Goal: Browse casually

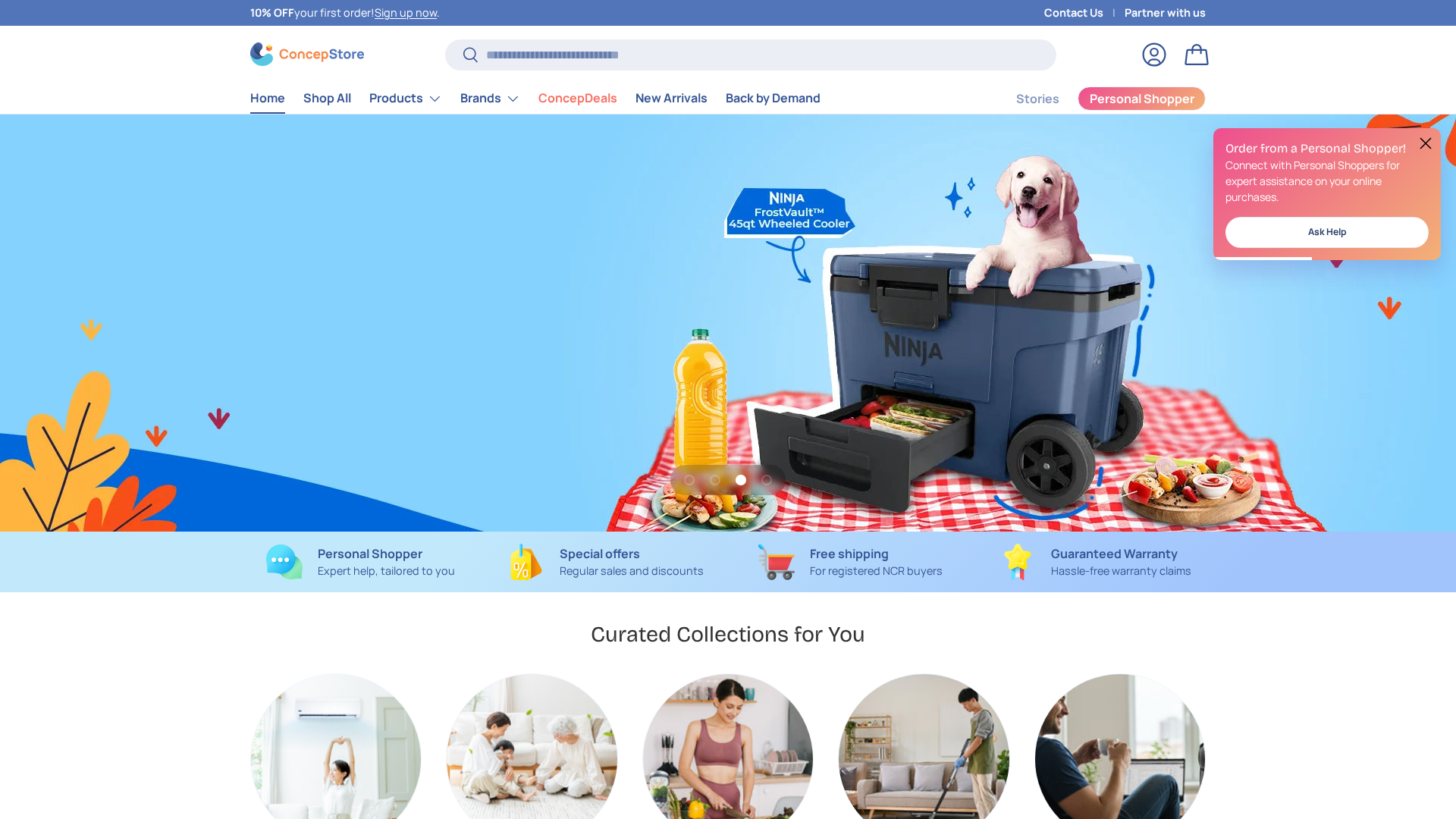
scroll to position [0, 2912]
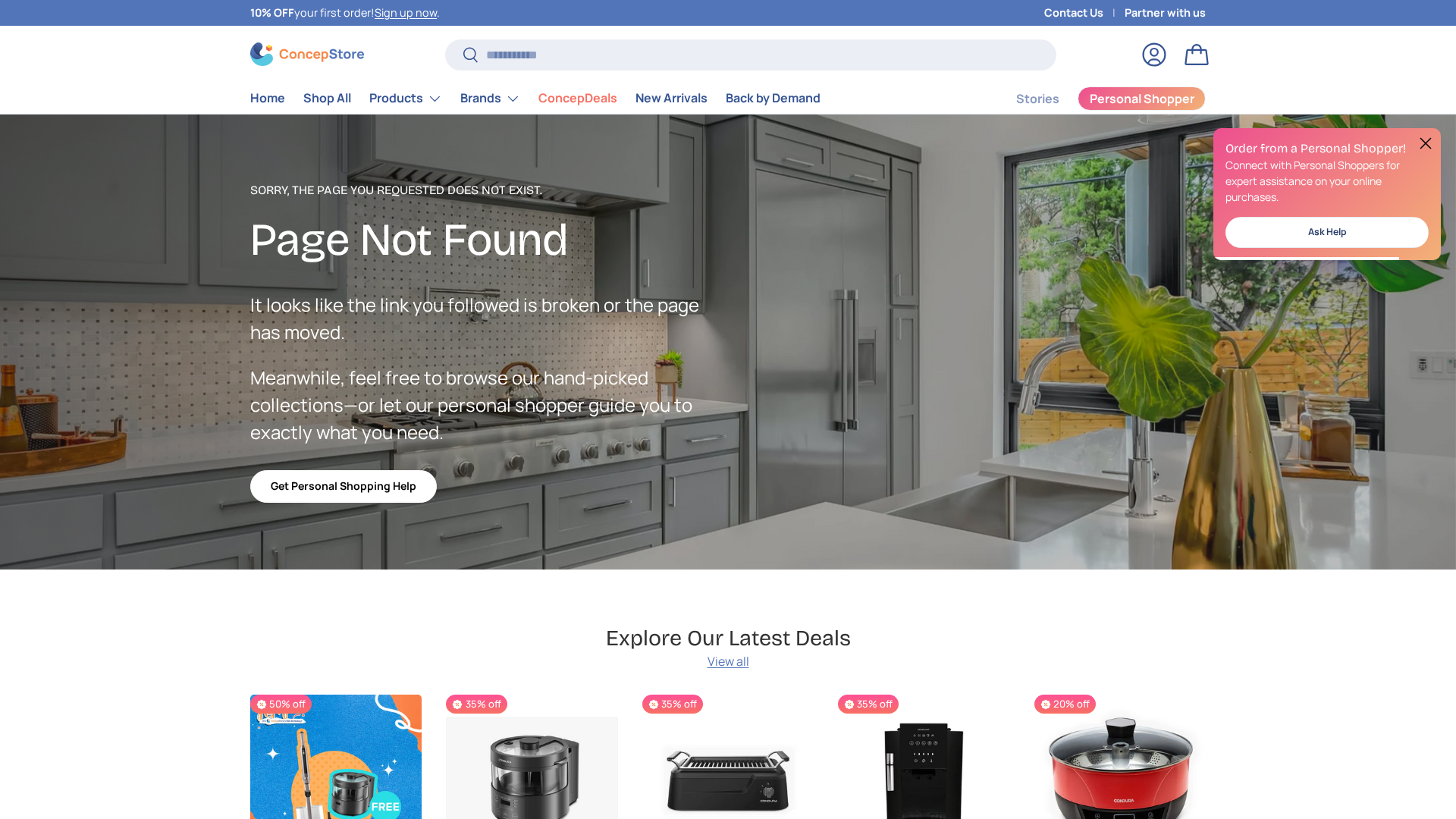
scroll to position [2707, 6200]
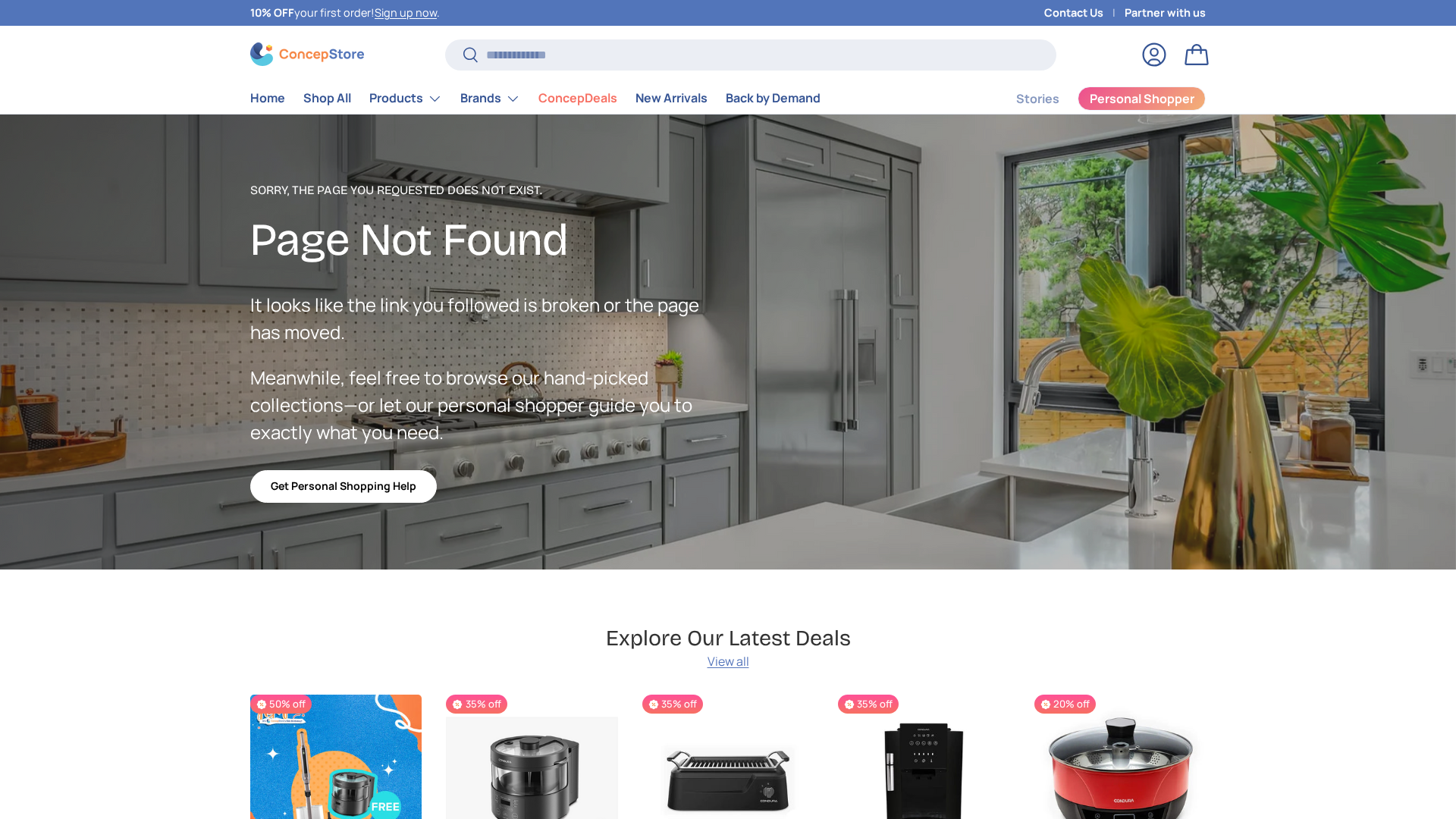
scroll to position [2707, 6200]
